Goal: Task Accomplishment & Management: Complete application form

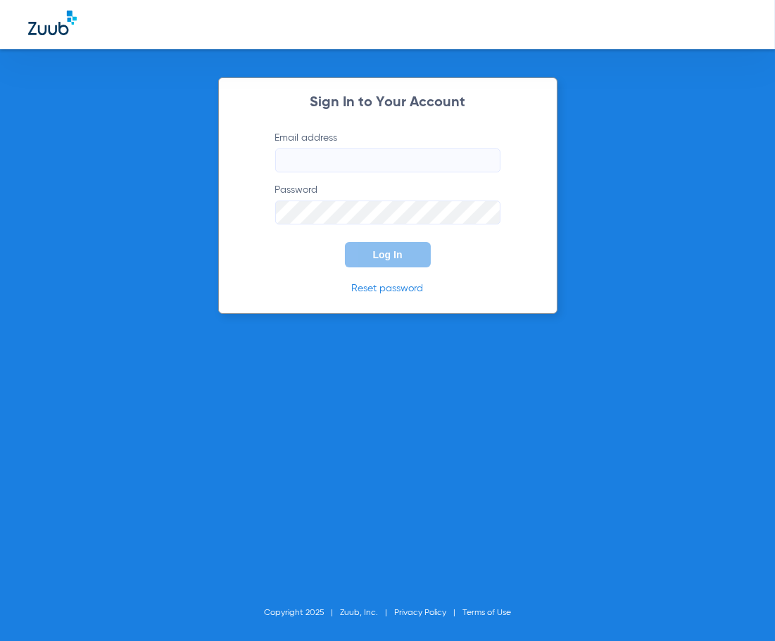
type input "[EMAIL_ADDRESS][DOMAIN_NAME]"
click at [389, 265] on button "Log In" at bounding box center [388, 254] width 86 height 25
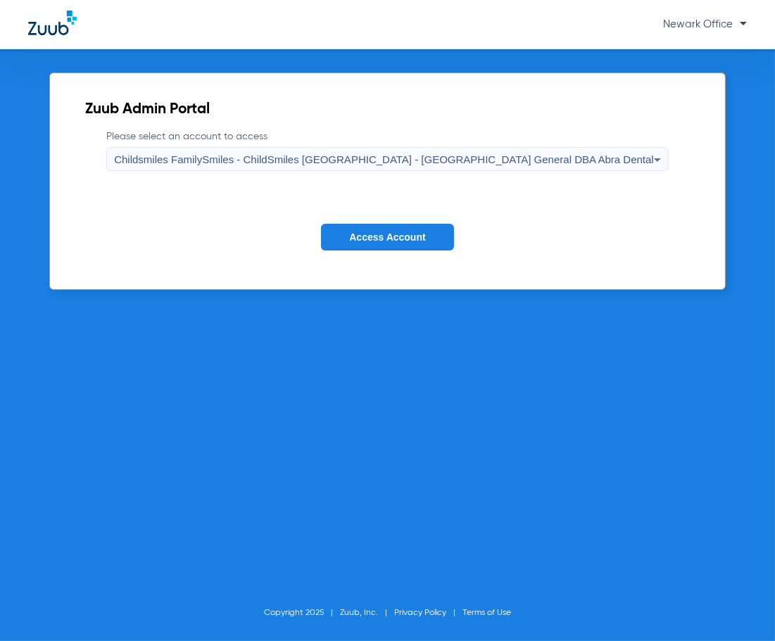
click at [380, 242] on span "Access Account" at bounding box center [387, 237] width 76 height 11
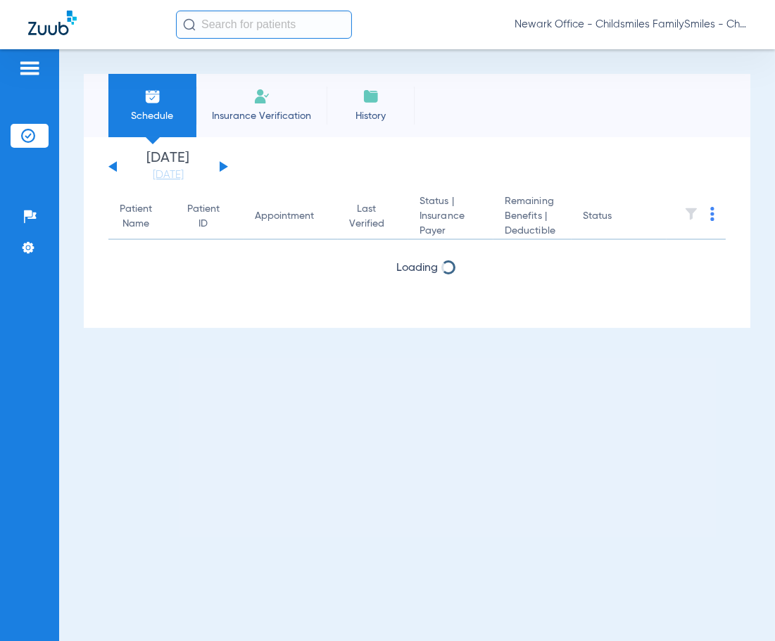
click at [239, 25] on input "text" at bounding box center [264, 25] width 176 height 28
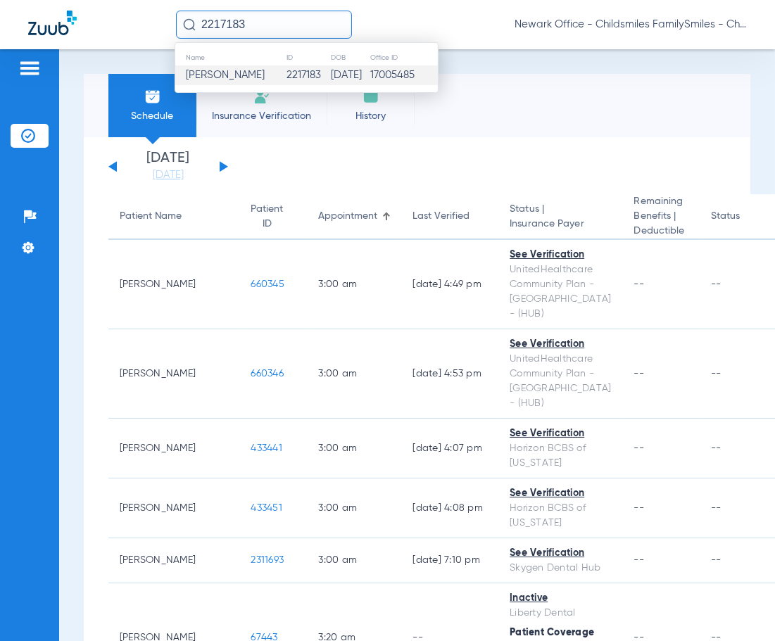
type input "2217183"
click at [266, 75] on td "[PERSON_NAME]" at bounding box center [230, 75] width 111 height 20
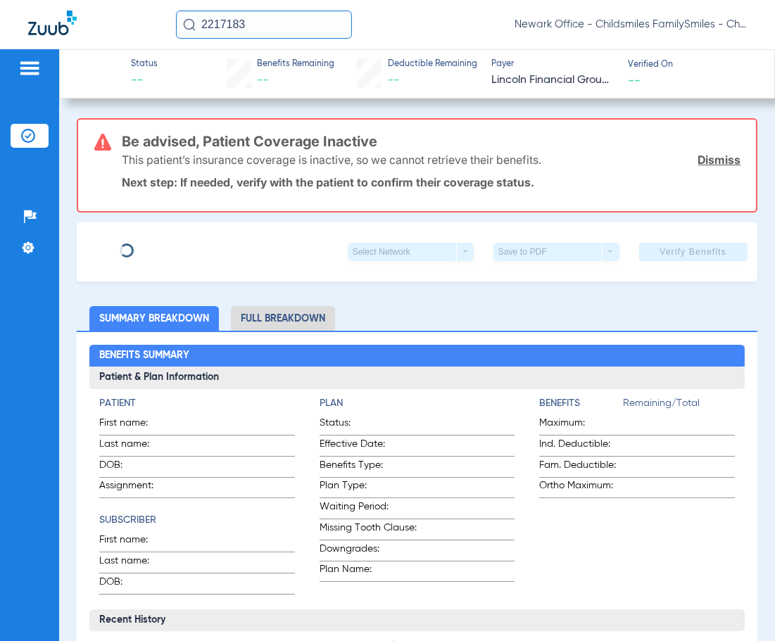
type input "Wilme"
type input "[PERSON_NAME]"
type input "[DATE]"
type input "086352155"
type input "01D04348200000"
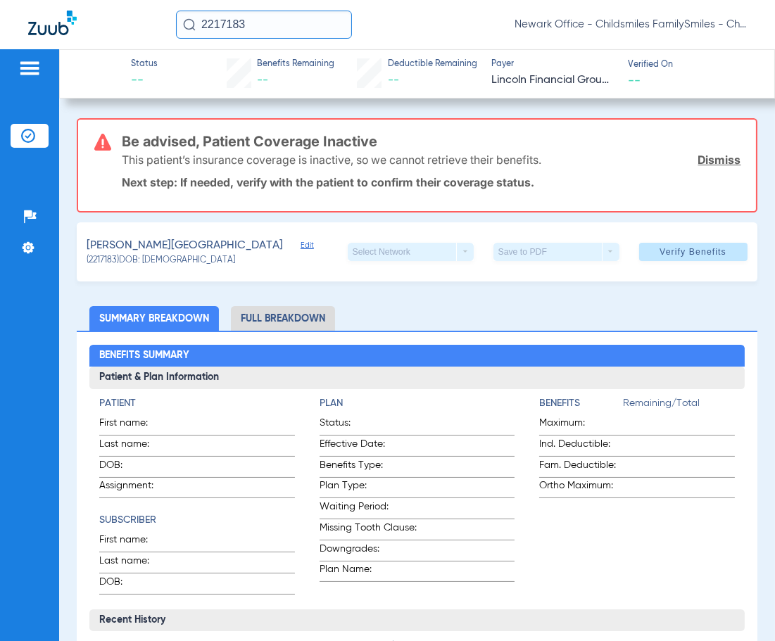
click at [301, 242] on span "Edit" at bounding box center [307, 247] width 13 height 13
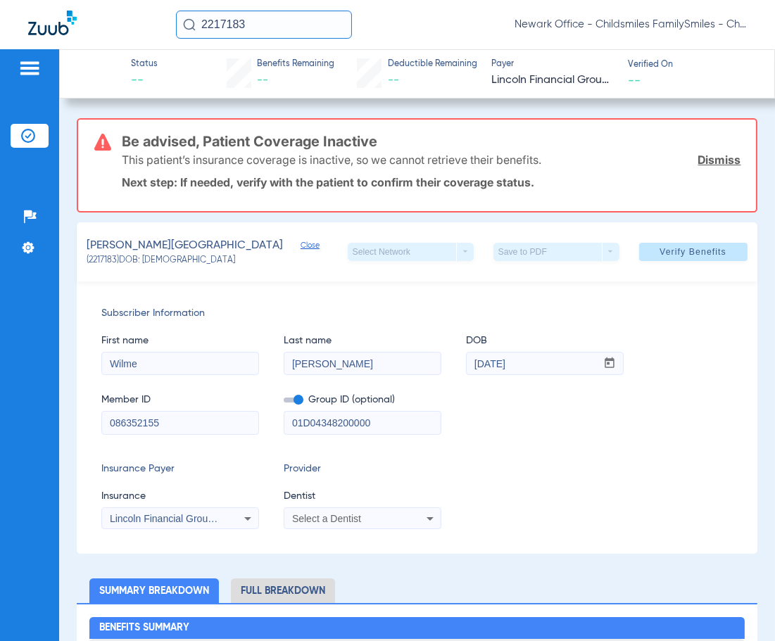
drag, startPoint x: 180, startPoint y: 413, endPoint x: -121, endPoint y: 447, distance: 303.2
click at [0, 447] on html "2217183 Newark Office - Childsmiles FamilySmiles - ChildSmiles [GEOGRAPHIC_DATA…" at bounding box center [387, 320] width 775 height 641
type input "3HZN43672940"
drag, startPoint x: 392, startPoint y: 420, endPoint x: 200, endPoint y: 406, distance: 192.7
click at [200, 406] on div "Member ID 3HZN43672940 Group ID (optional) 01D04348200000" at bounding box center [416, 407] width 631 height 54
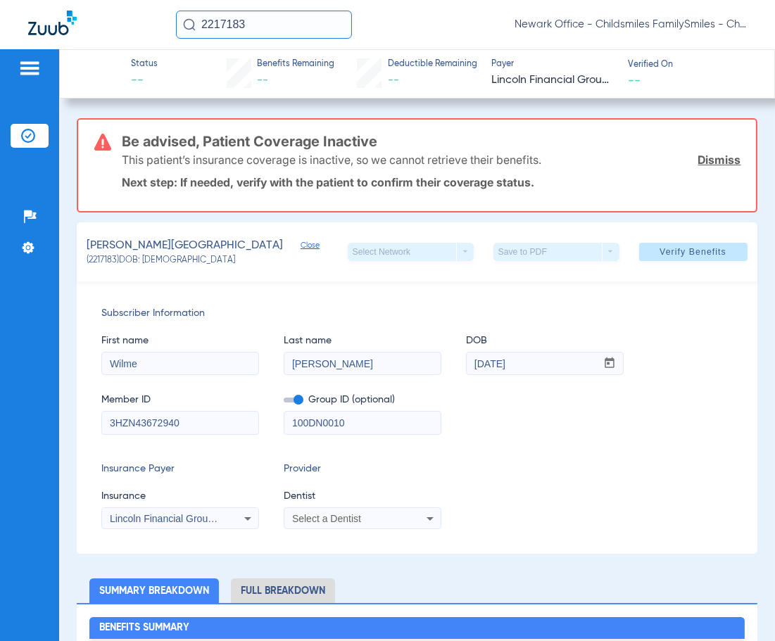
type input "100DN0010"
click at [214, 519] on span "Lincoln Financial Group (Lincoln National Life)" at bounding box center [210, 518] width 201 height 11
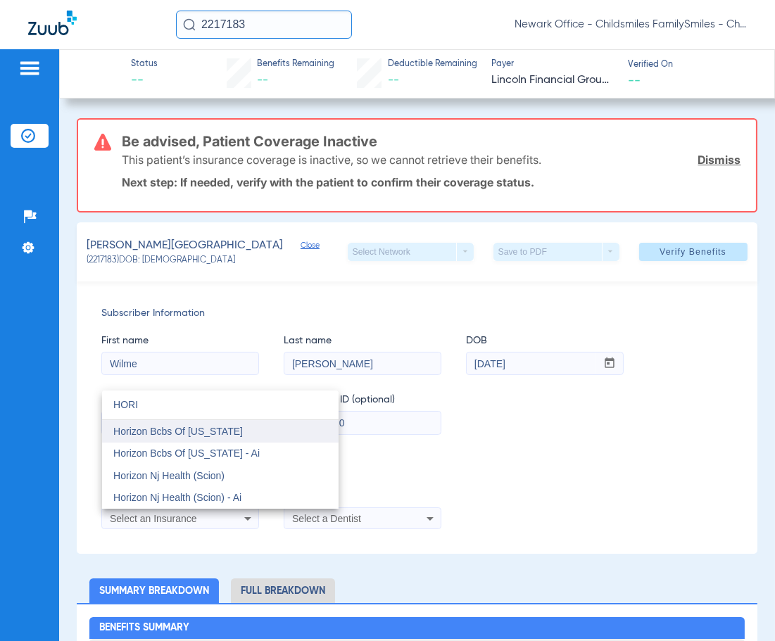
type input "HORI"
click at [222, 429] on span "Horizon Bcbs Of [US_STATE]" at bounding box center [178, 431] width 130 height 11
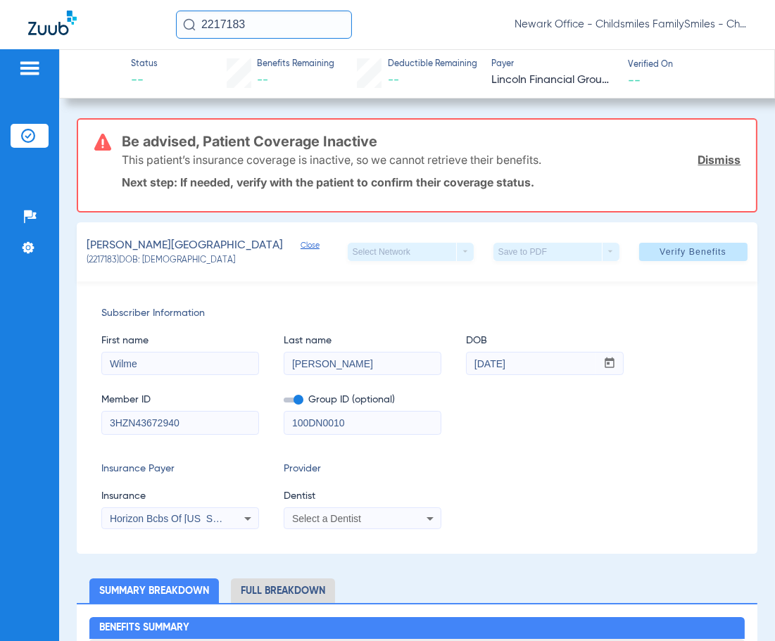
click at [332, 516] on span "Select a Dentist" at bounding box center [326, 518] width 69 height 11
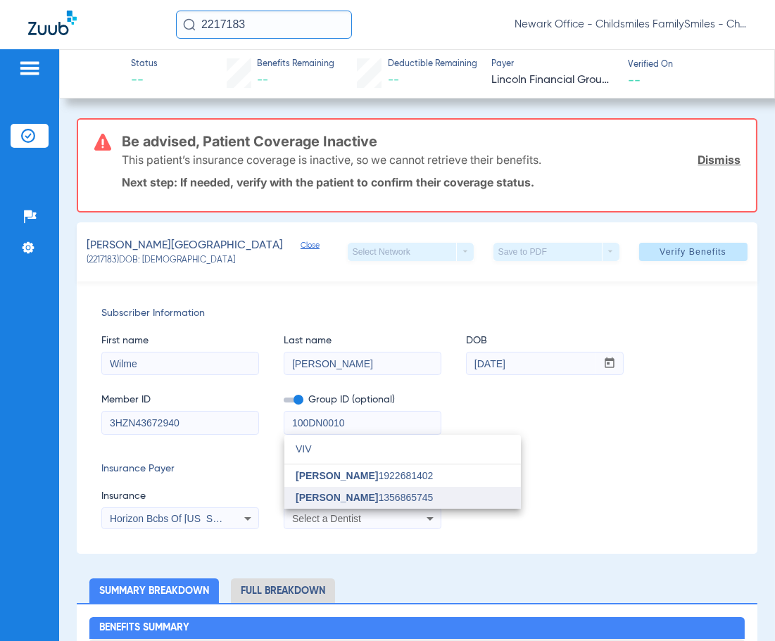
type input "VIV"
click at [356, 501] on span "[PERSON_NAME] 1356865745" at bounding box center [364, 498] width 137 height 10
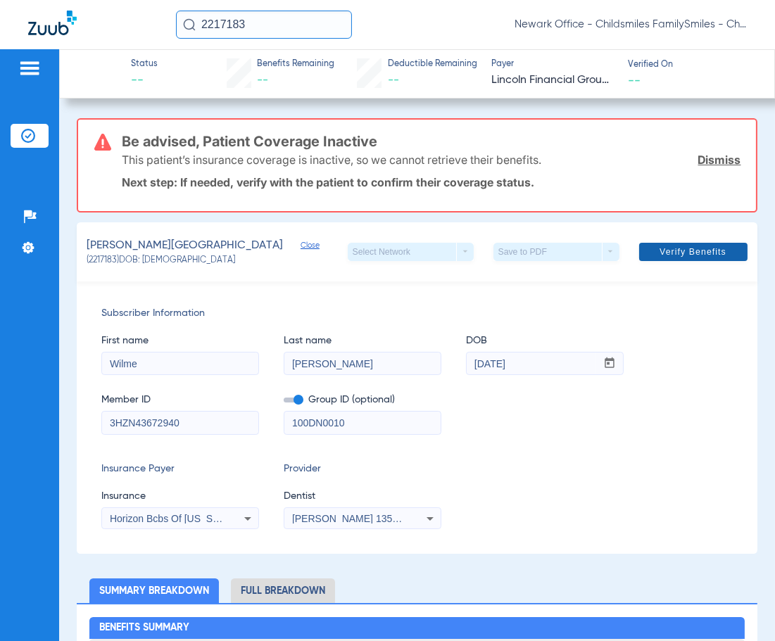
click at [704, 253] on span "Verify Benefits" at bounding box center [693, 251] width 67 height 11
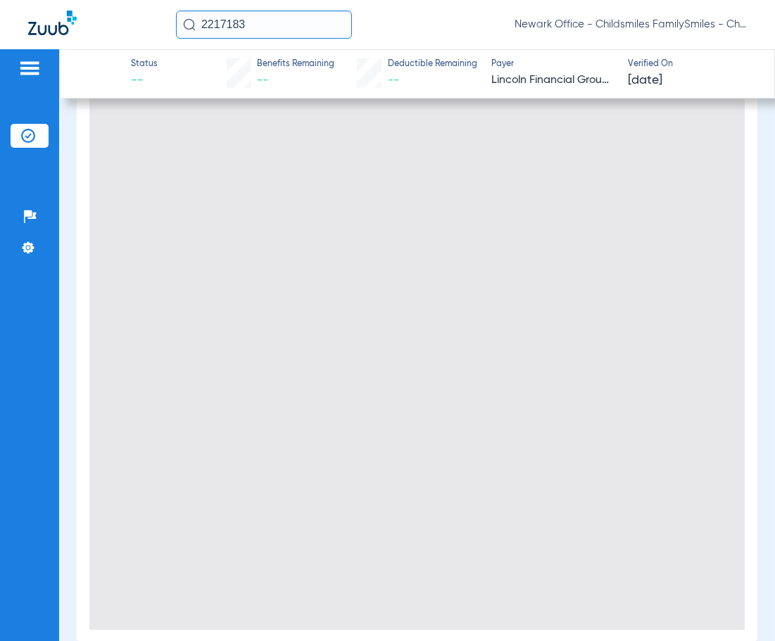
type input "0"
select select "page-width"
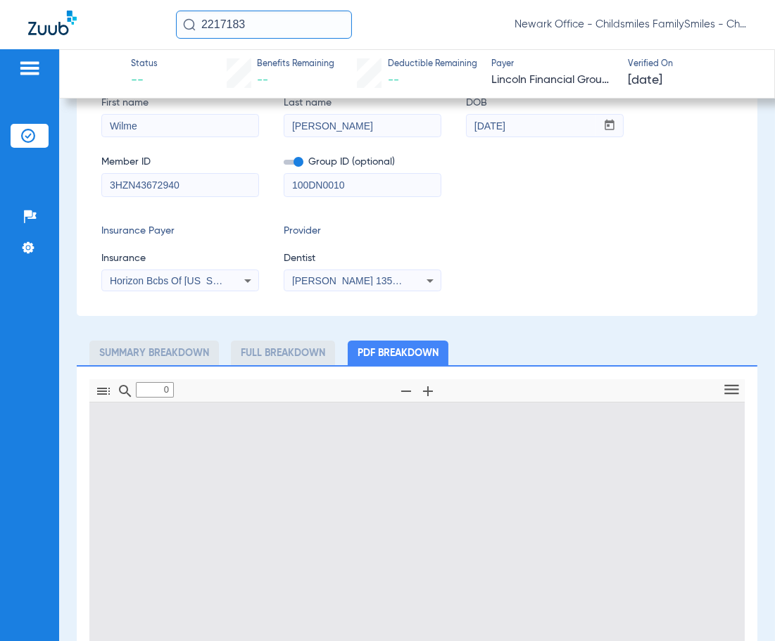
type input "1"
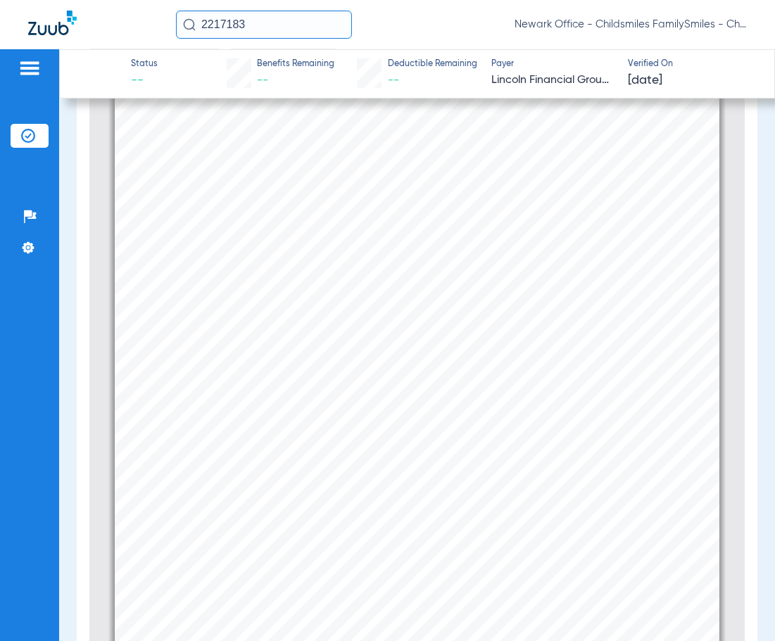
scroll to position [55, 0]
